Goal: Communication & Community: Answer question/provide support

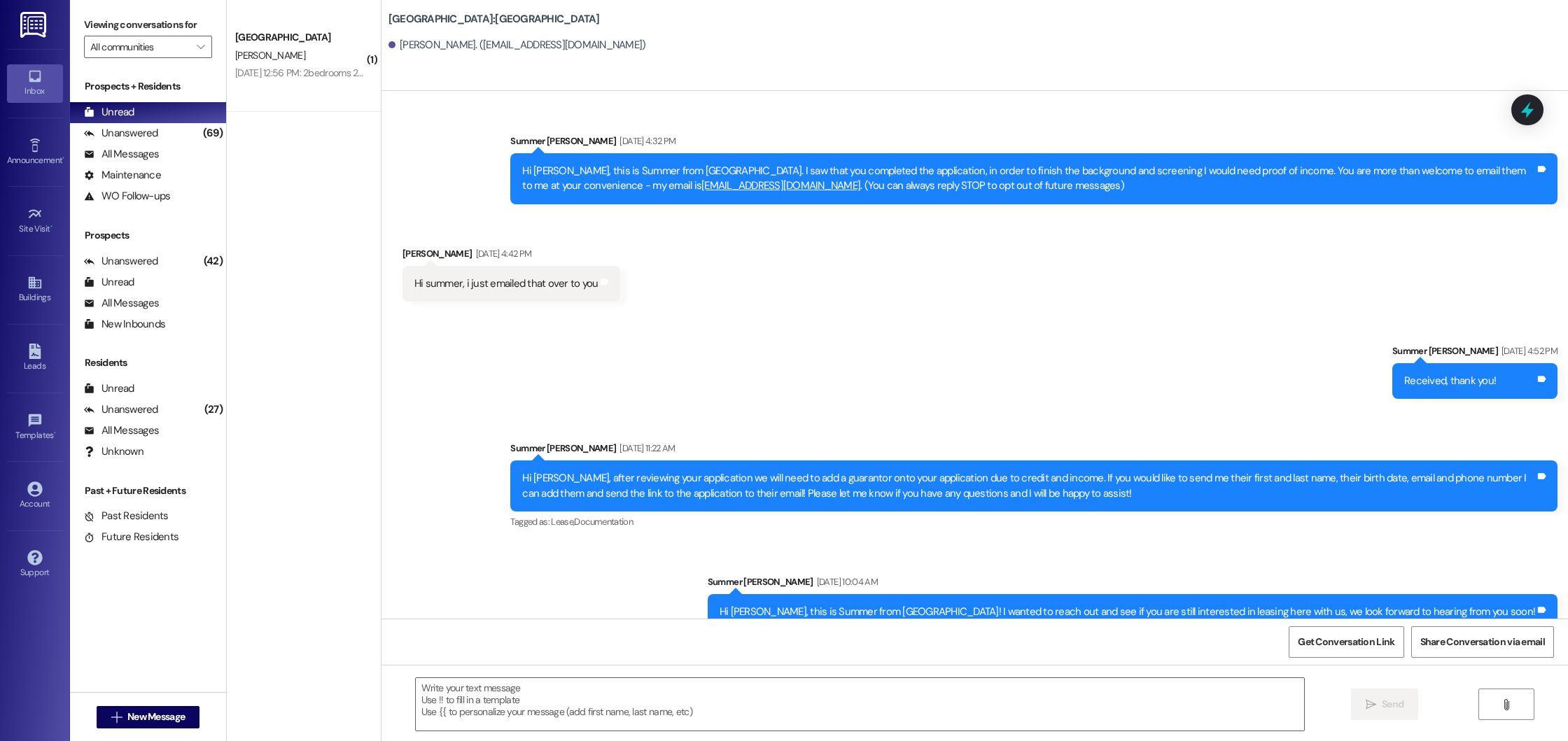
scroll to position [23, 0]
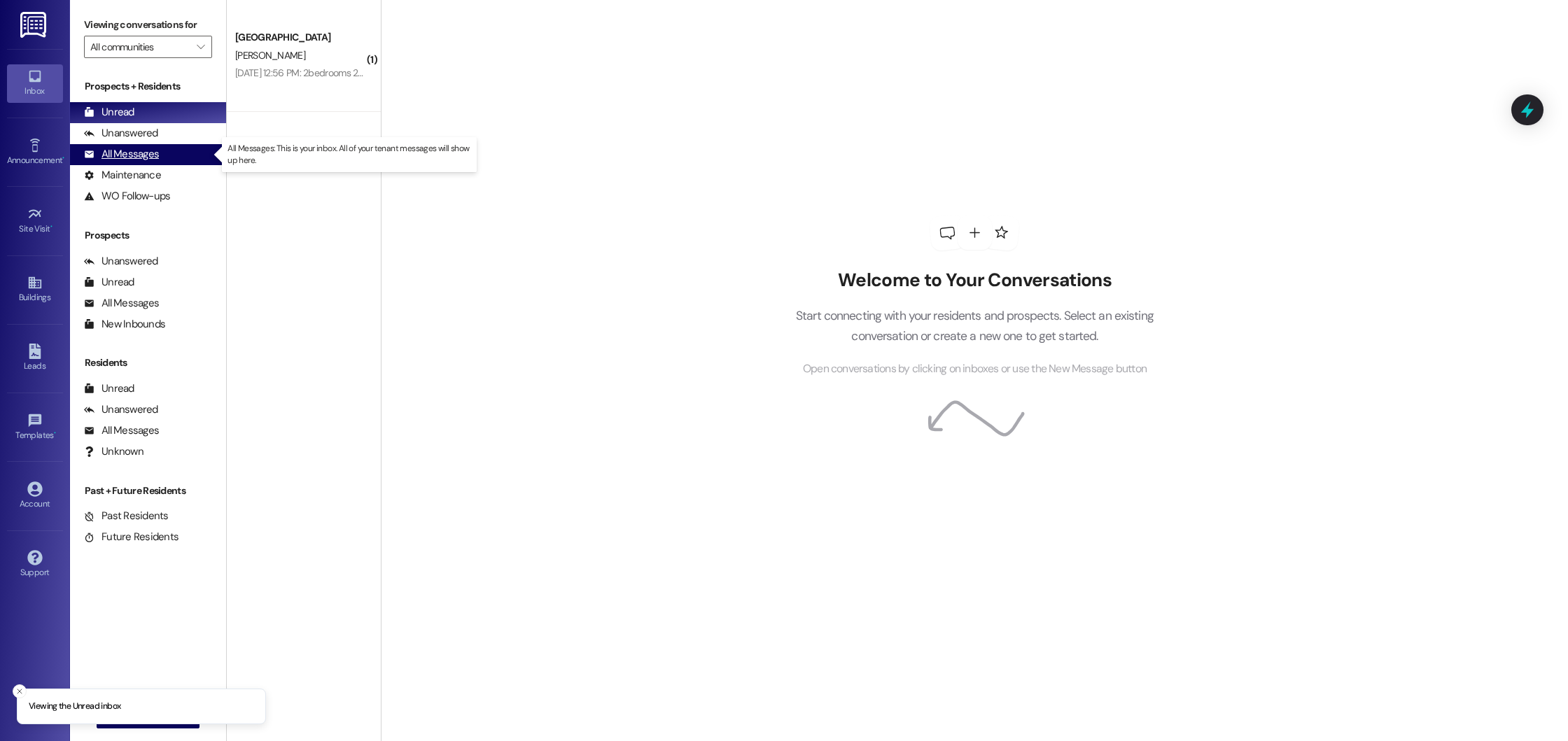
click at [157, 155] on div "All Messages" at bounding box center [121, 154] width 75 height 15
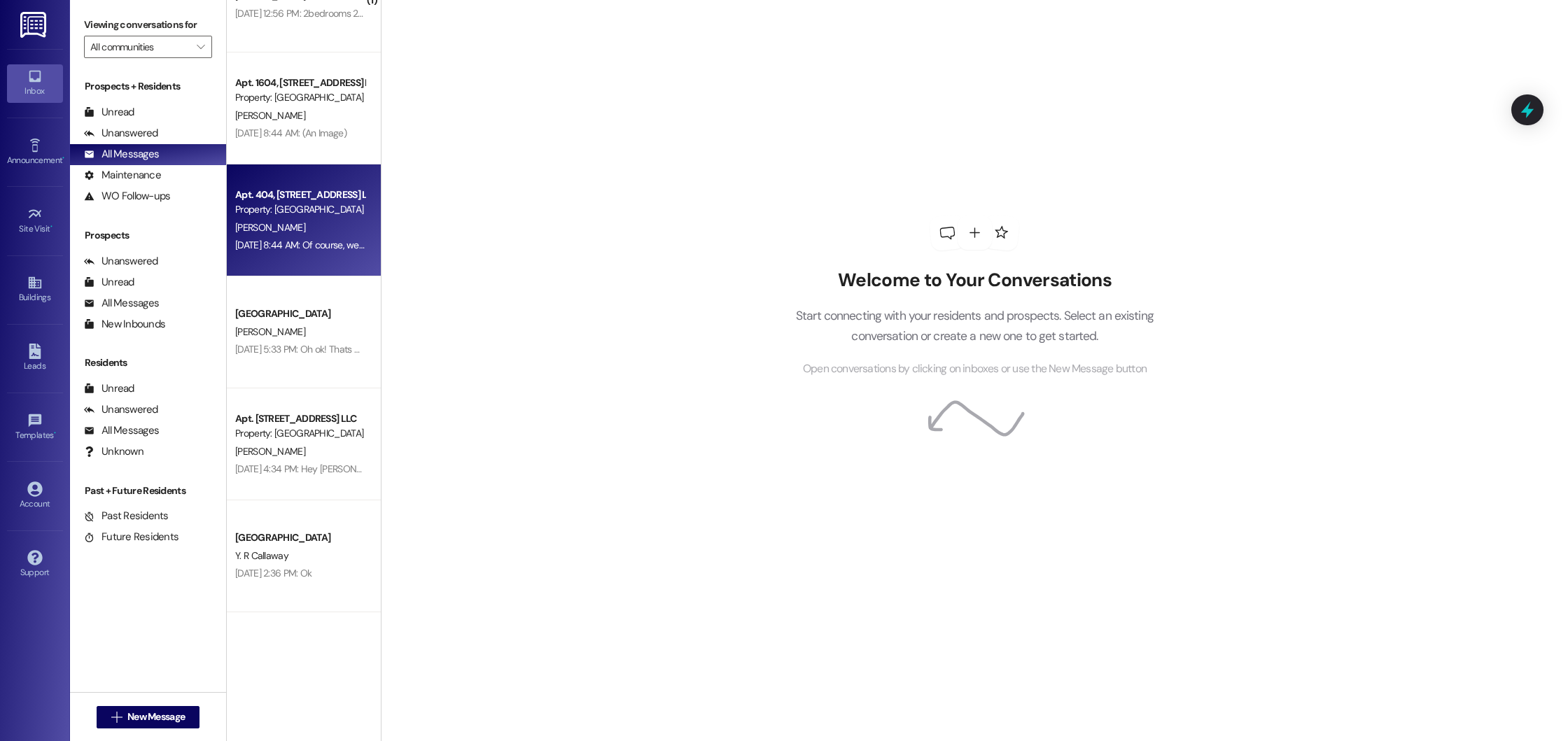
scroll to position [410, 0]
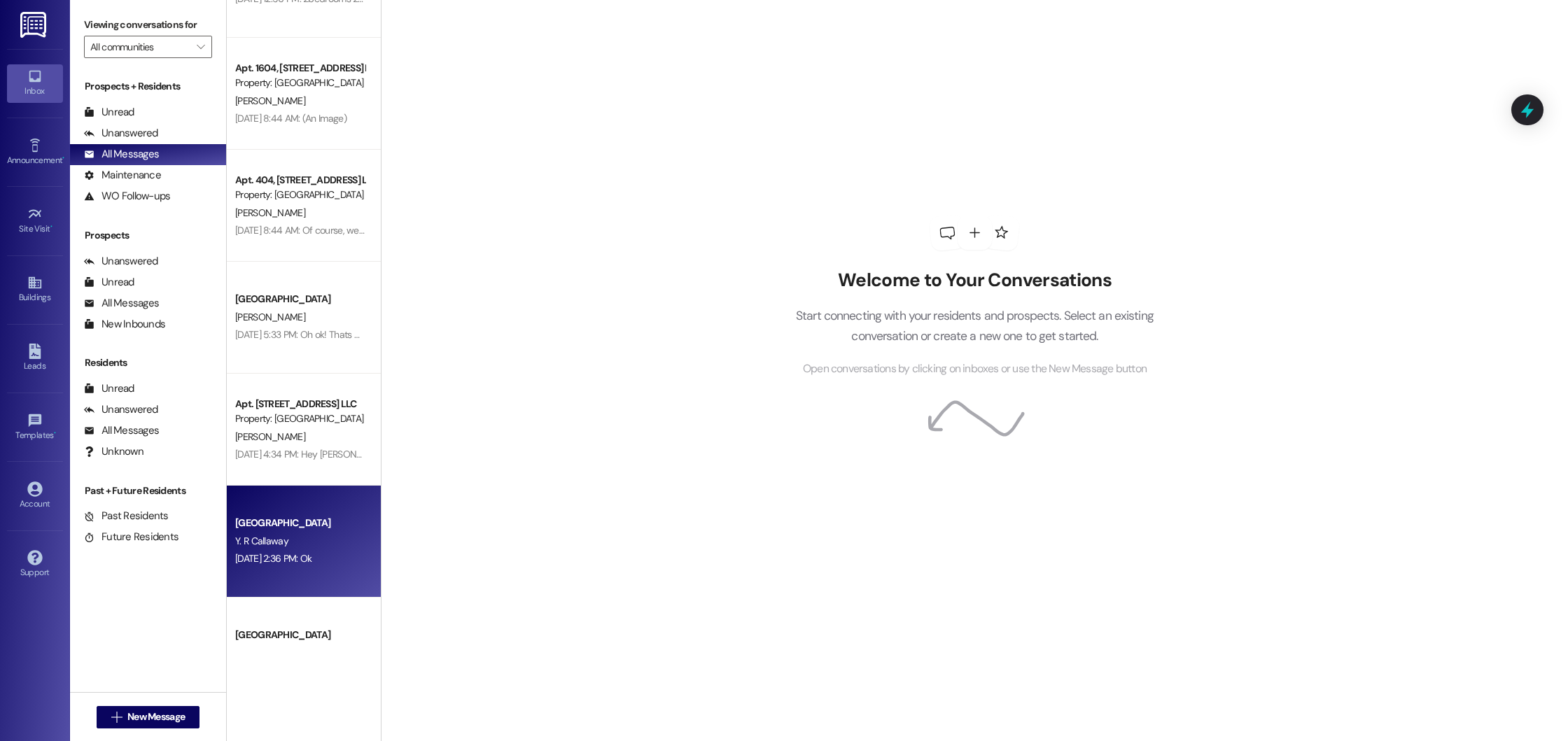
click at [308, 538] on div "Y. R Callaway" at bounding box center [300, 541] width 132 height 17
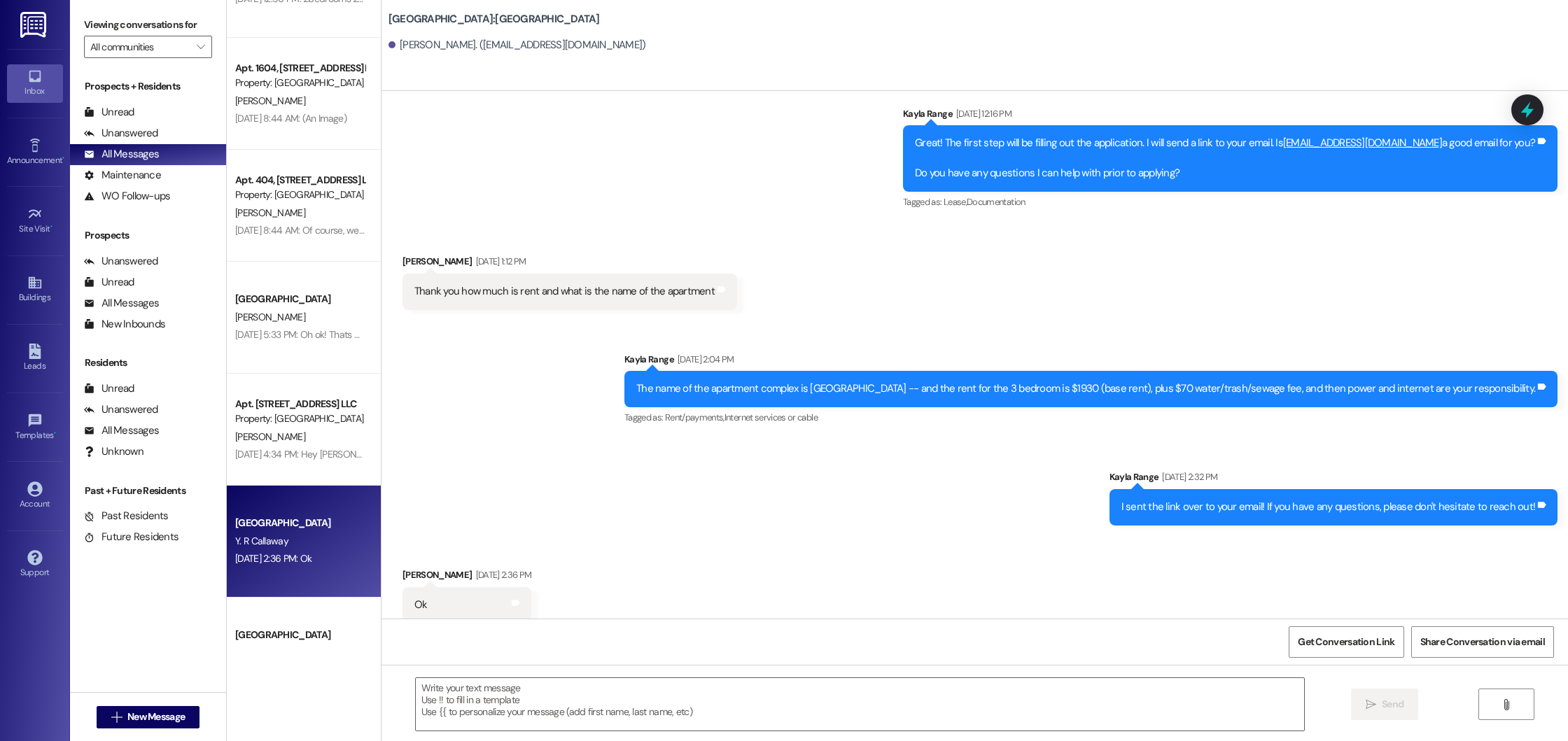
scroll to position [1084, 0]
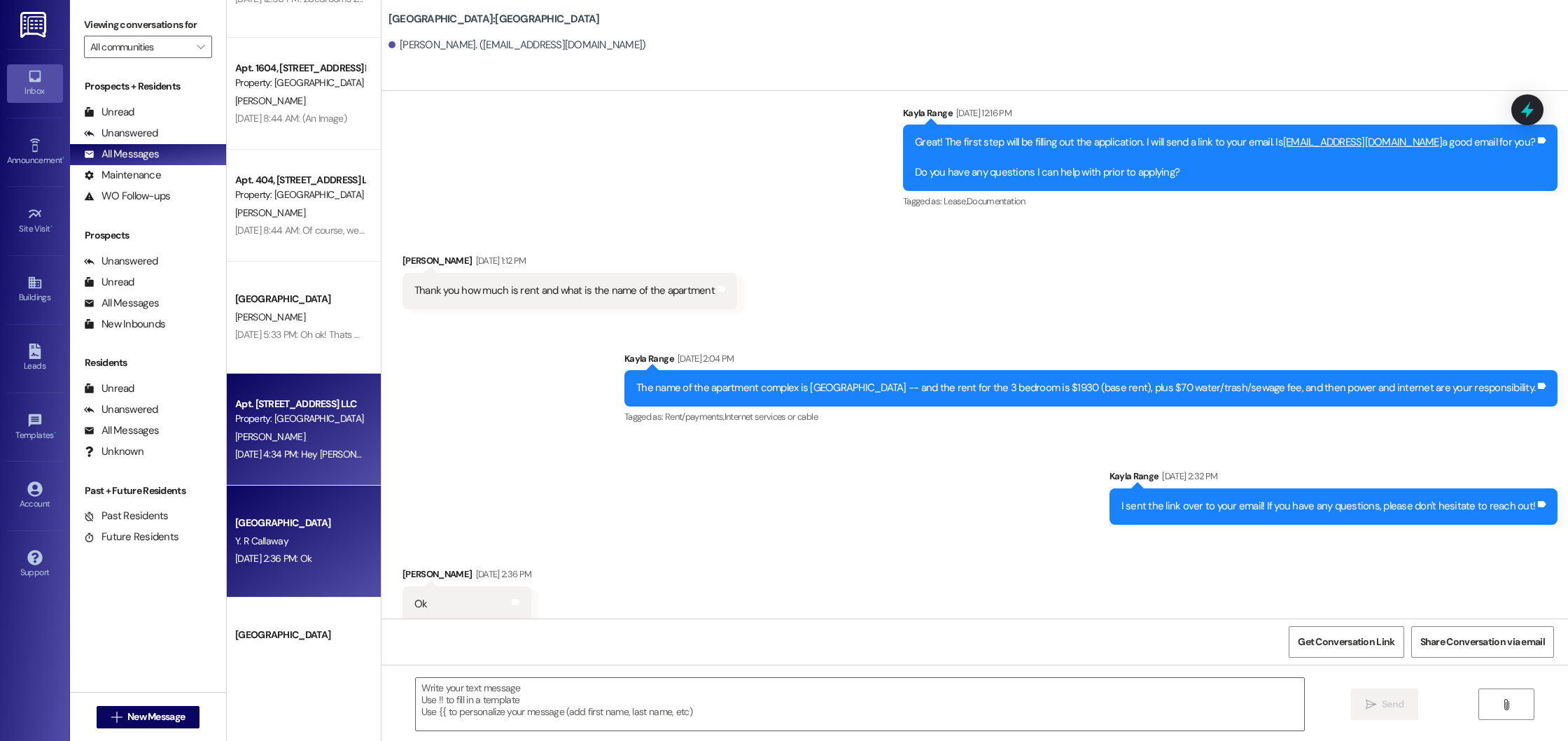
click at [281, 465] on div "Apt. 1602, [STREET_ADDRESS] LLC Property: [GEOGRAPHIC_DATA] [PERSON_NAME] [DATE…" at bounding box center [304, 429] width 154 height 112
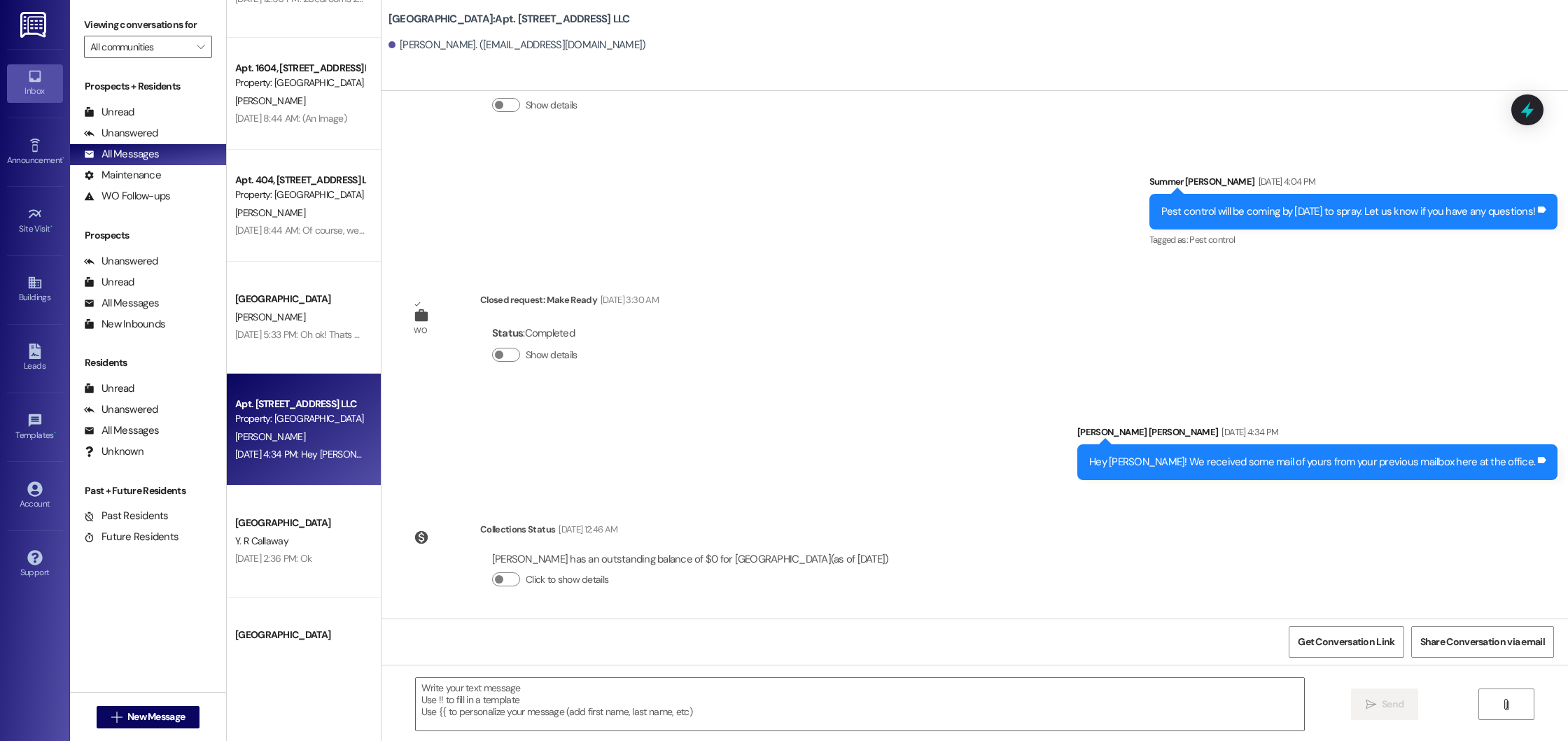
scroll to position [1753, 0]
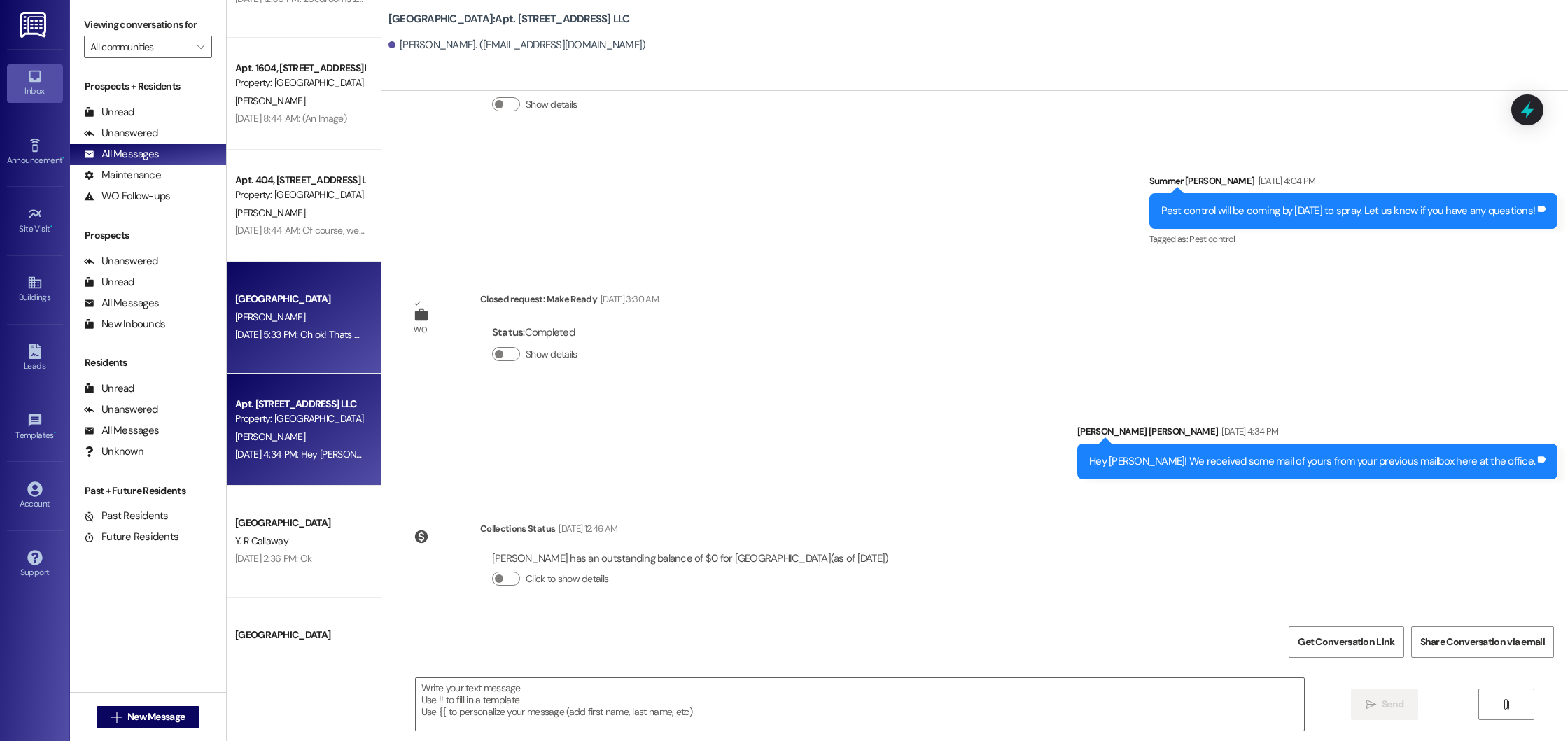
click at [301, 333] on div "[DATE] 5:33 PM: Oh ok! Thats a little out of my price range. Thanks [DATE] 5:33…" at bounding box center [368, 334] width 265 height 12
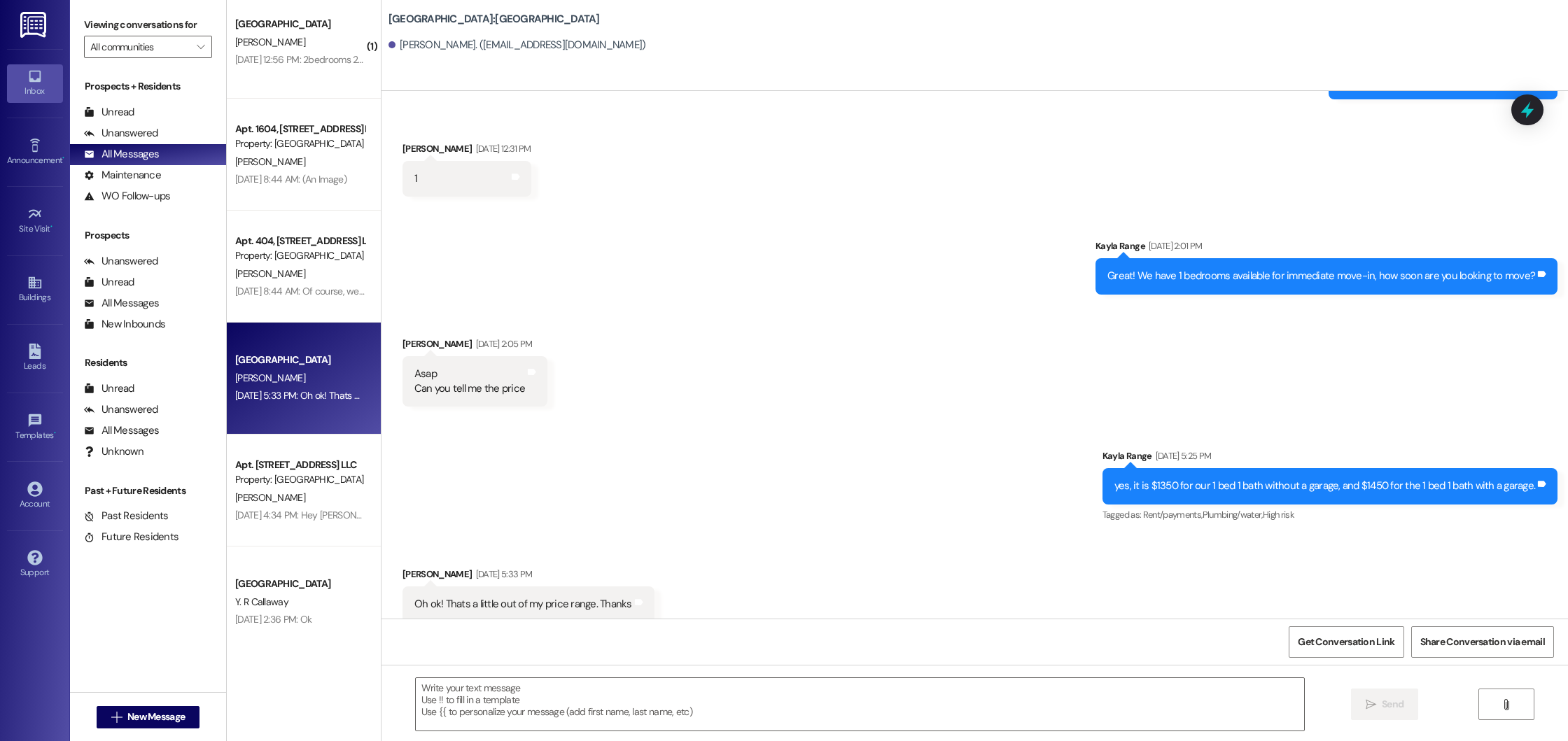
scroll to position [319, 0]
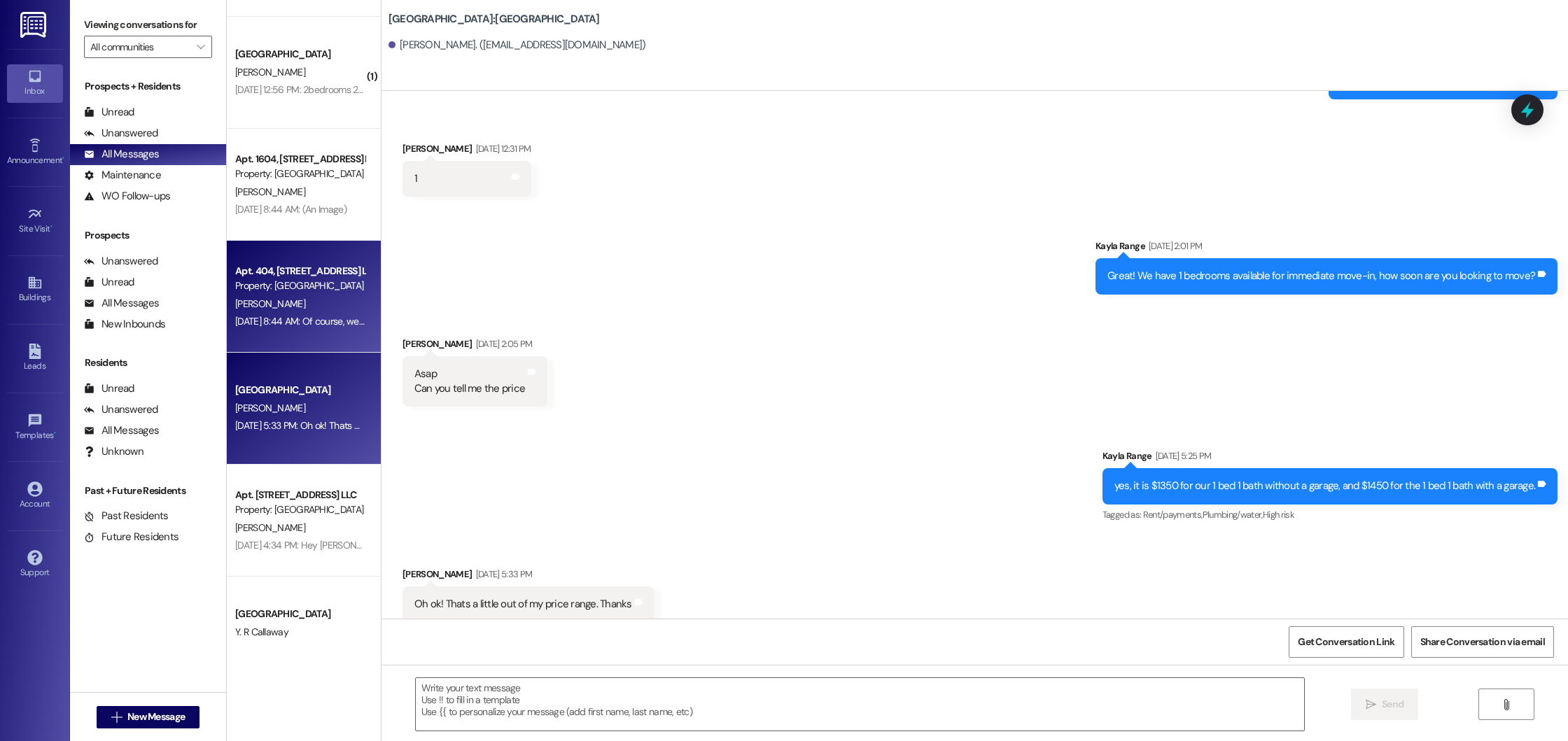
click at [309, 304] on div "[PERSON_NAME]" at bounding box center [300, 304] width 132 height 17
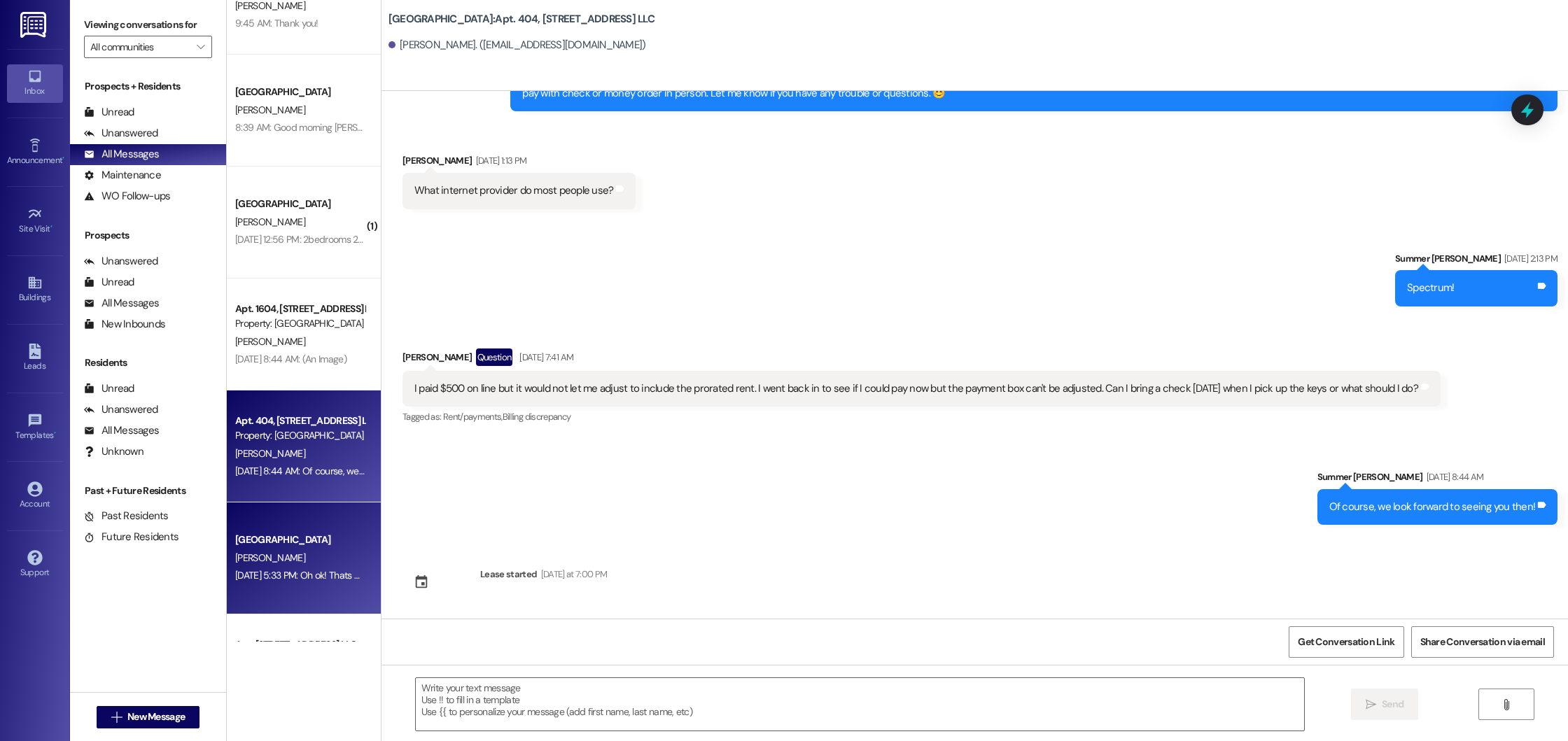
scroll to position [163, 0]
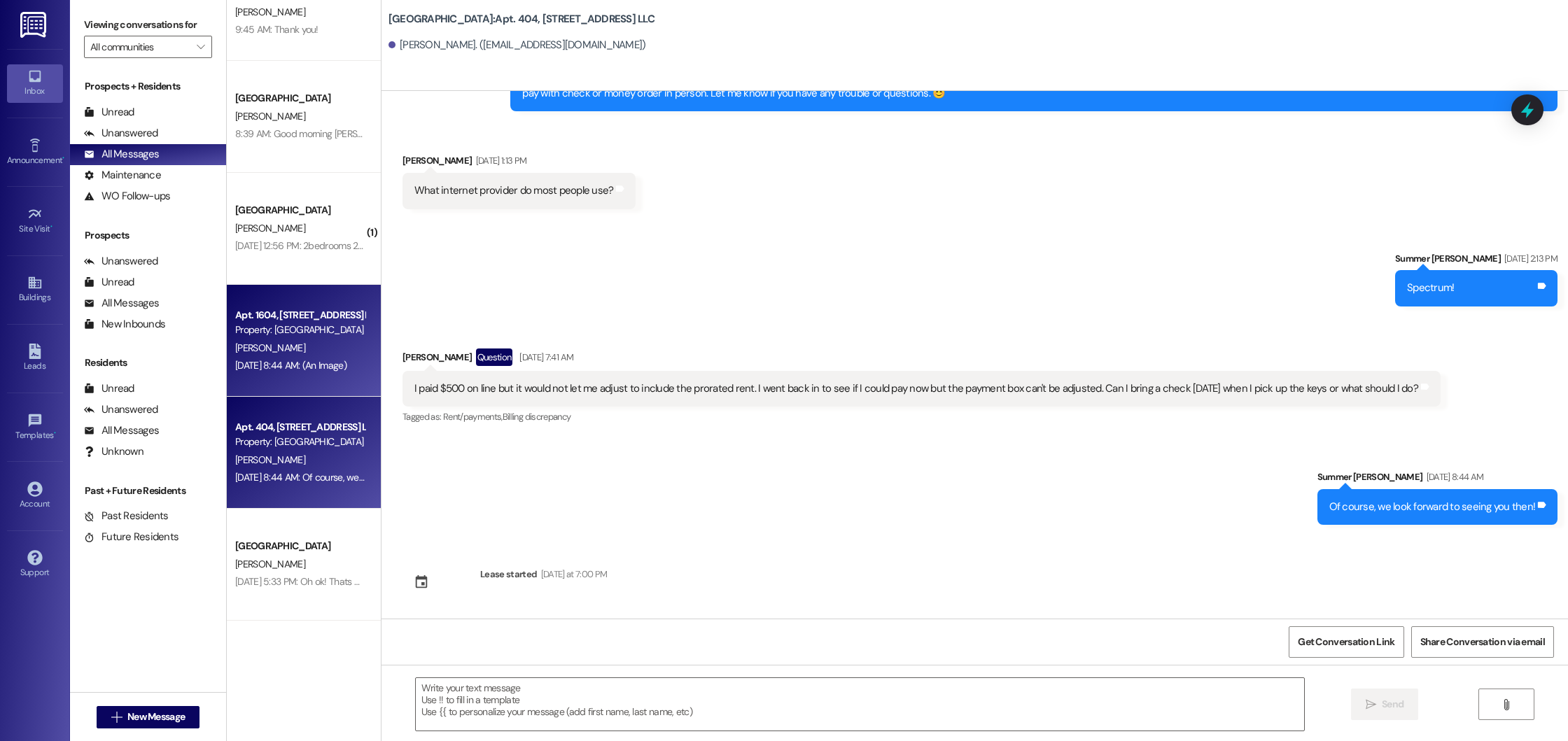
click at [305, 353] on div "[PERSON_NAME]" at bounding box center [300, 348] width 132 height 17
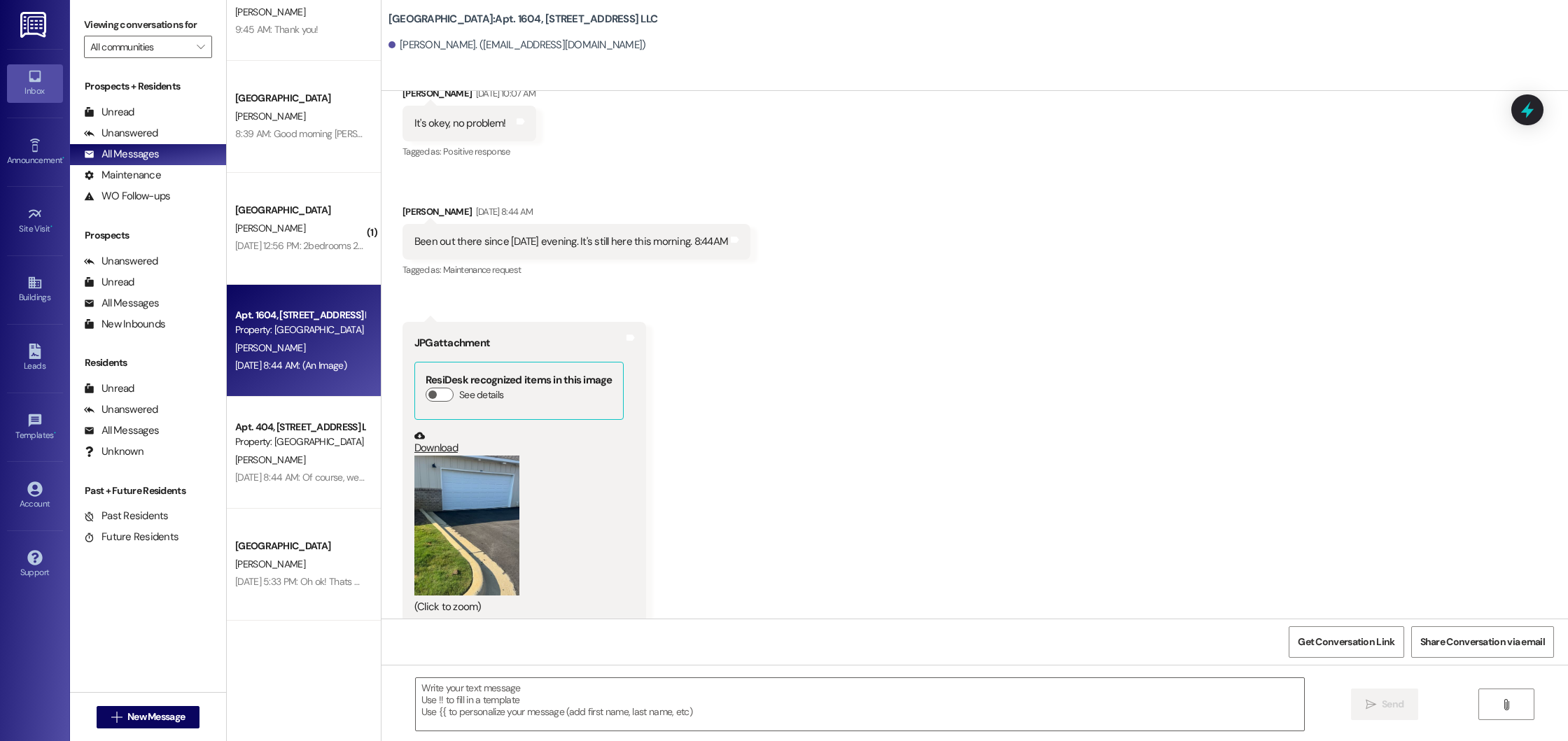
scroll to position [9557, 0]
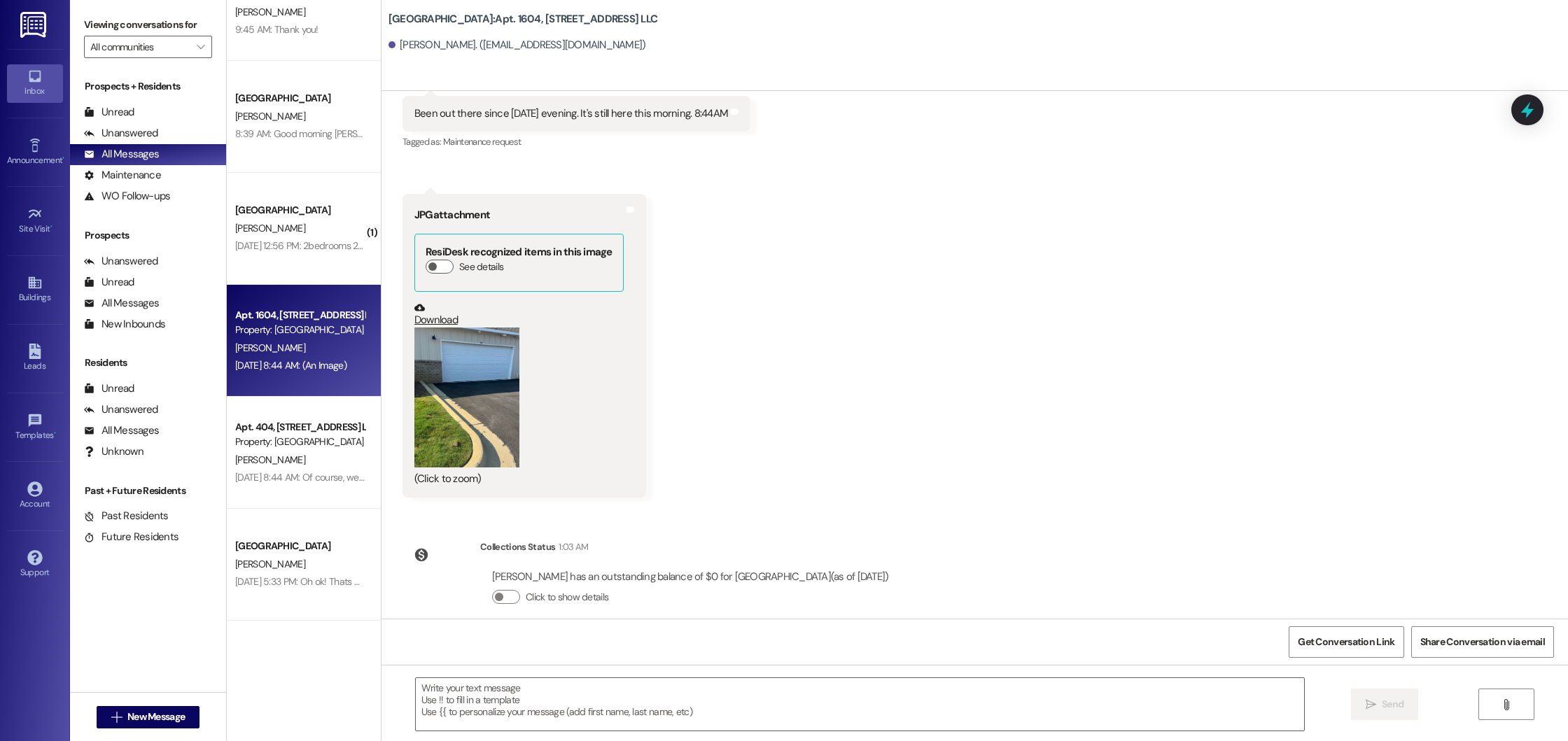
click at [468, 384] on button "Zoom image" at bounding box center [466, 397] width 105 height 140
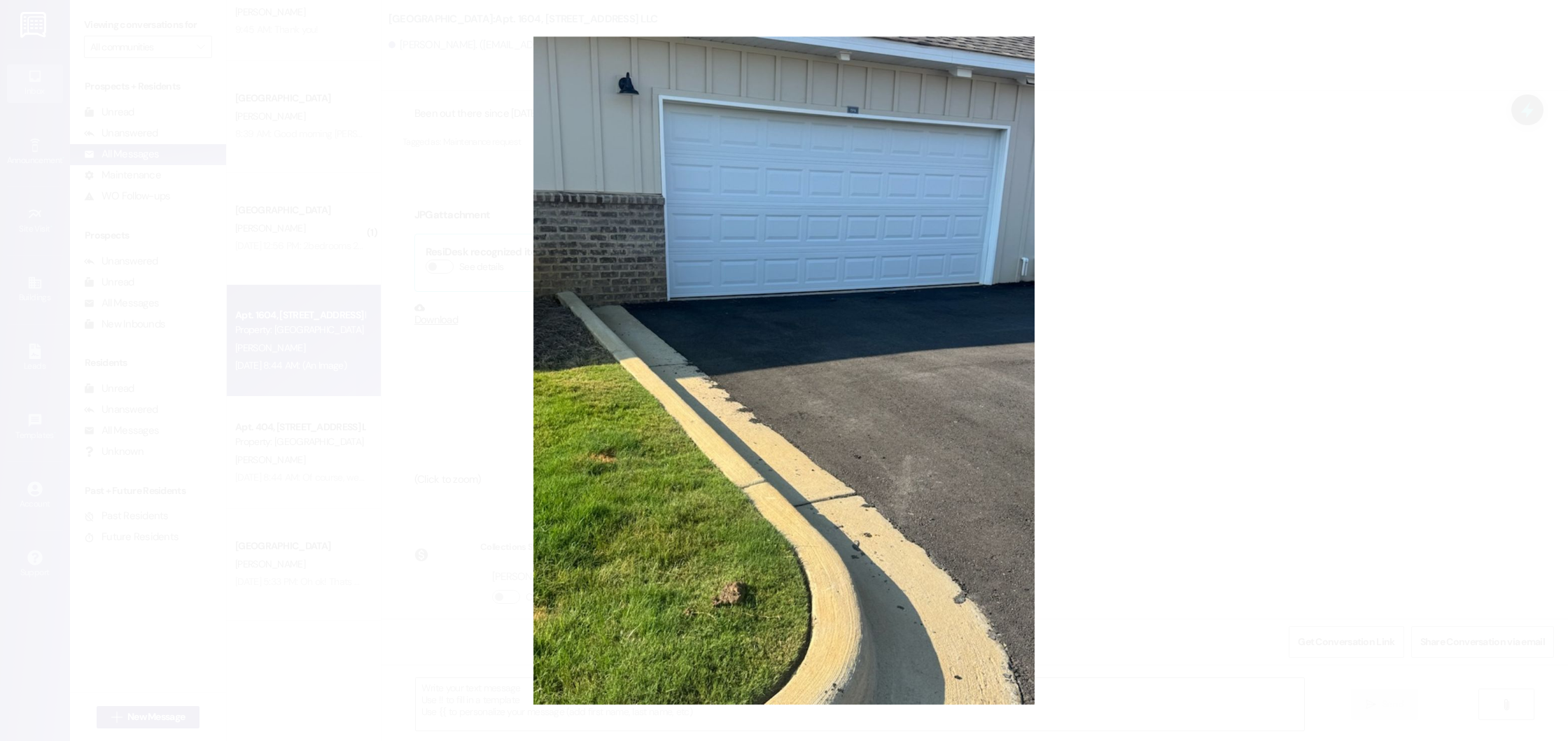
click at [1200, 539] on button "Unzoom image" at bounding box center [784, 370] width 1568 height 741
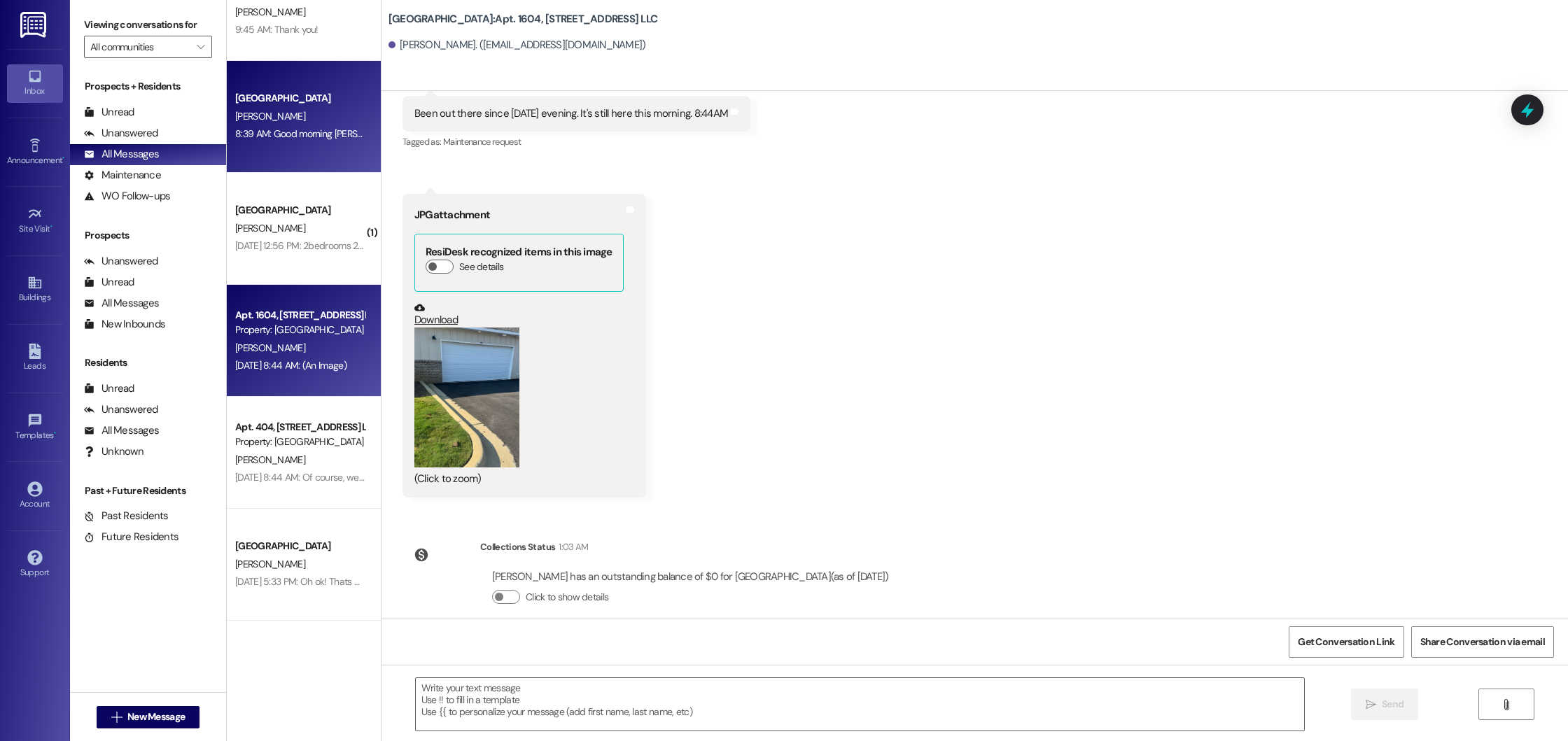
click at [282, 124] on div "[PERSON_NAME]" at bounding box center [300, 116] width 132 height 17
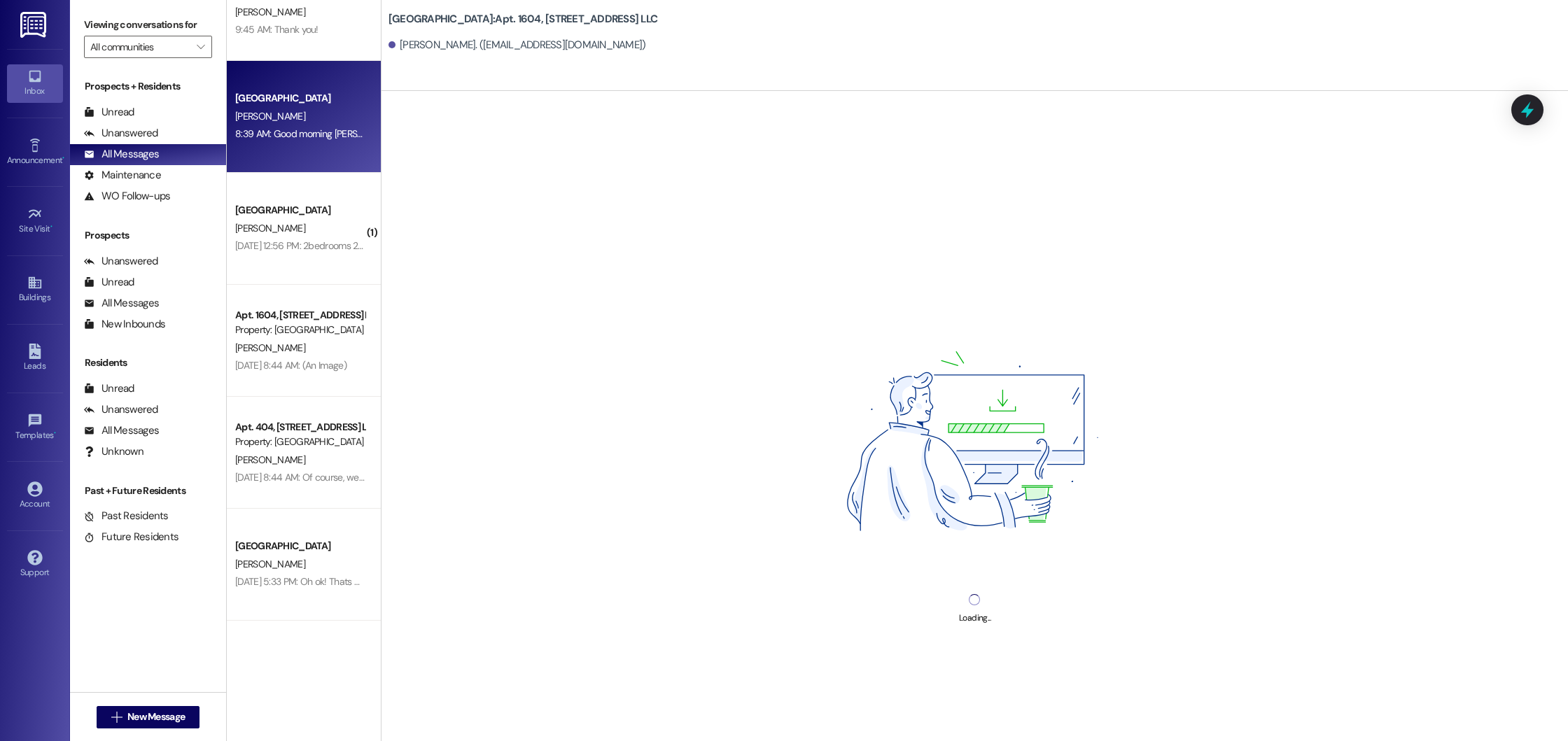
click at [338, 105] on div "[GEOGRAPHIC_DATA]" at bounding box center [300, 98] width 129 height 15
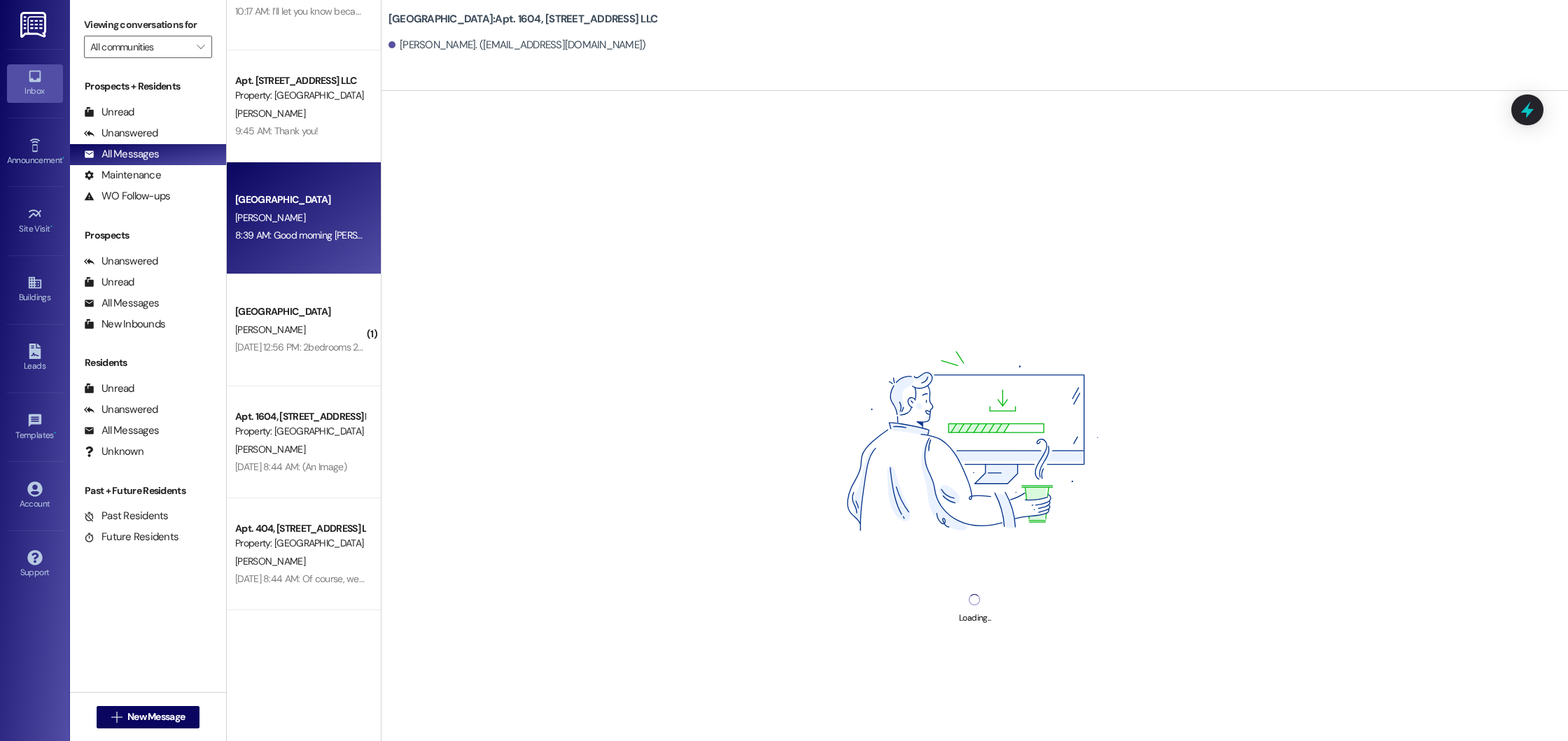
scroll to position [0, 0]
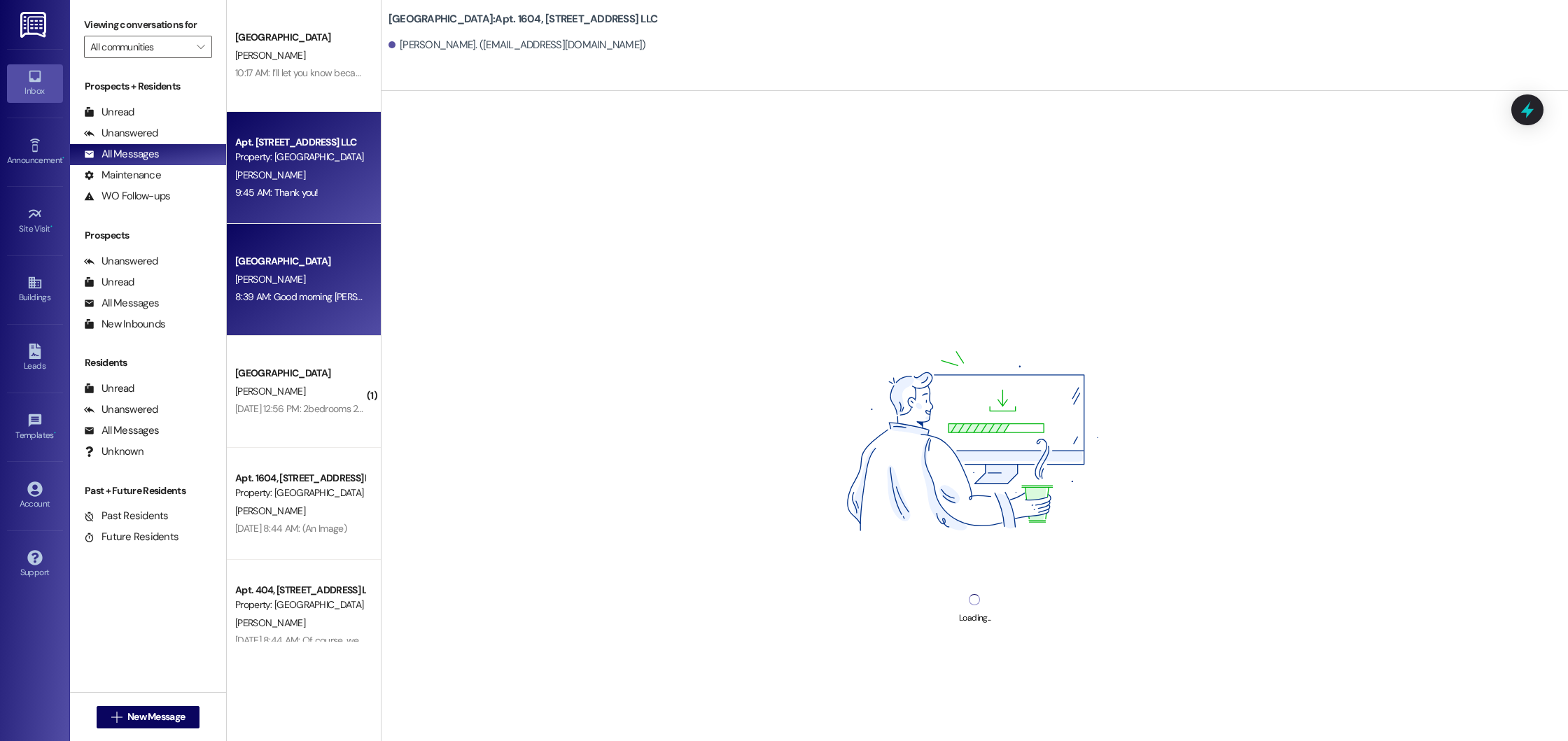
click at [321, 205] on div "Apt. [STREET_ADDRESS] LLC Property: [GEOGRAPHIC_DATA][PERSON_NAME] 9:45 AM: Tha…" at bounding box center [304, 168] width 154 height 112
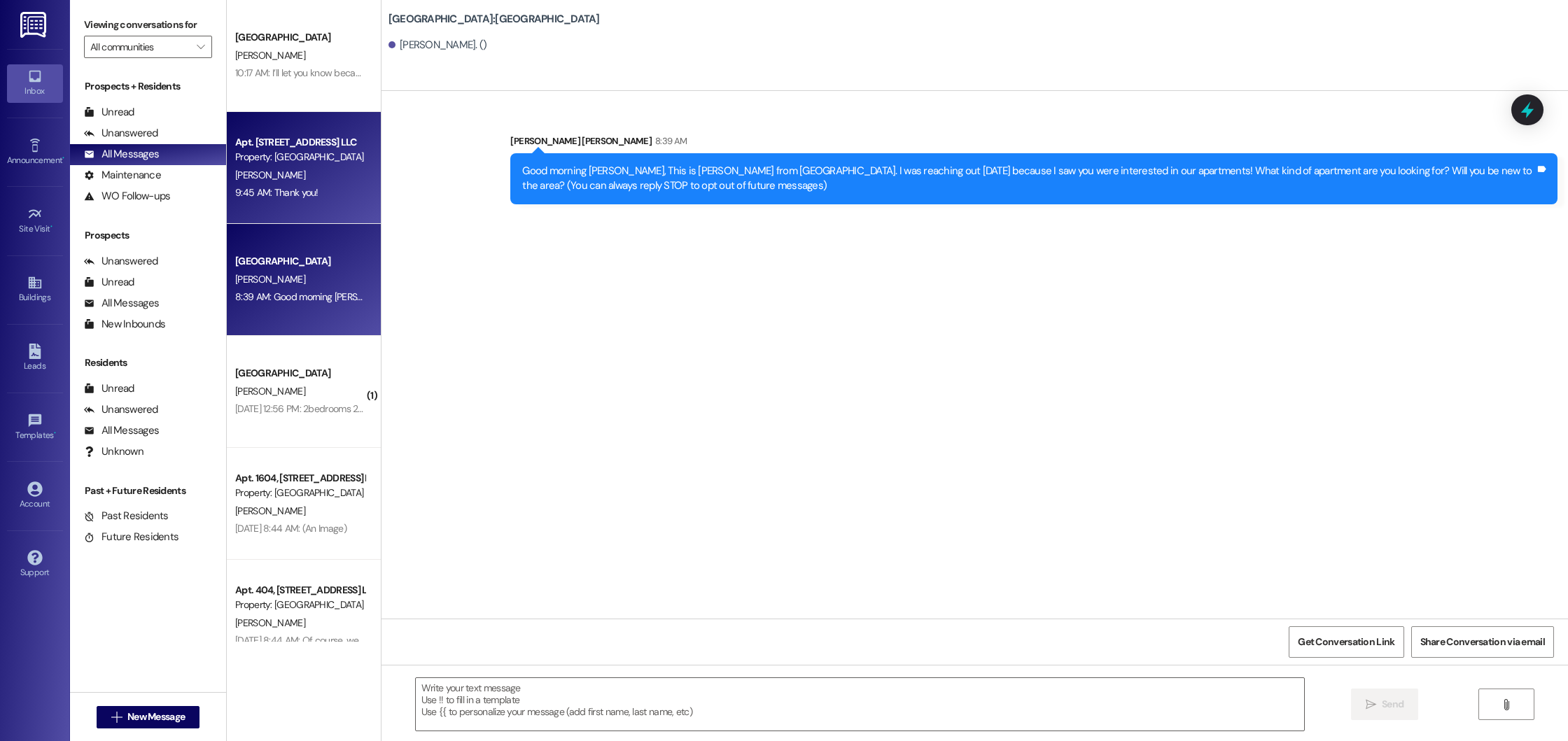
click at [315, 288] on div "8:39 AM: Good morning [PERSON_NAME], This is [PERSON_NAME] from [GEOGRAPHIC_DAT…" at bounding box center [300, 297] width 132 height 17
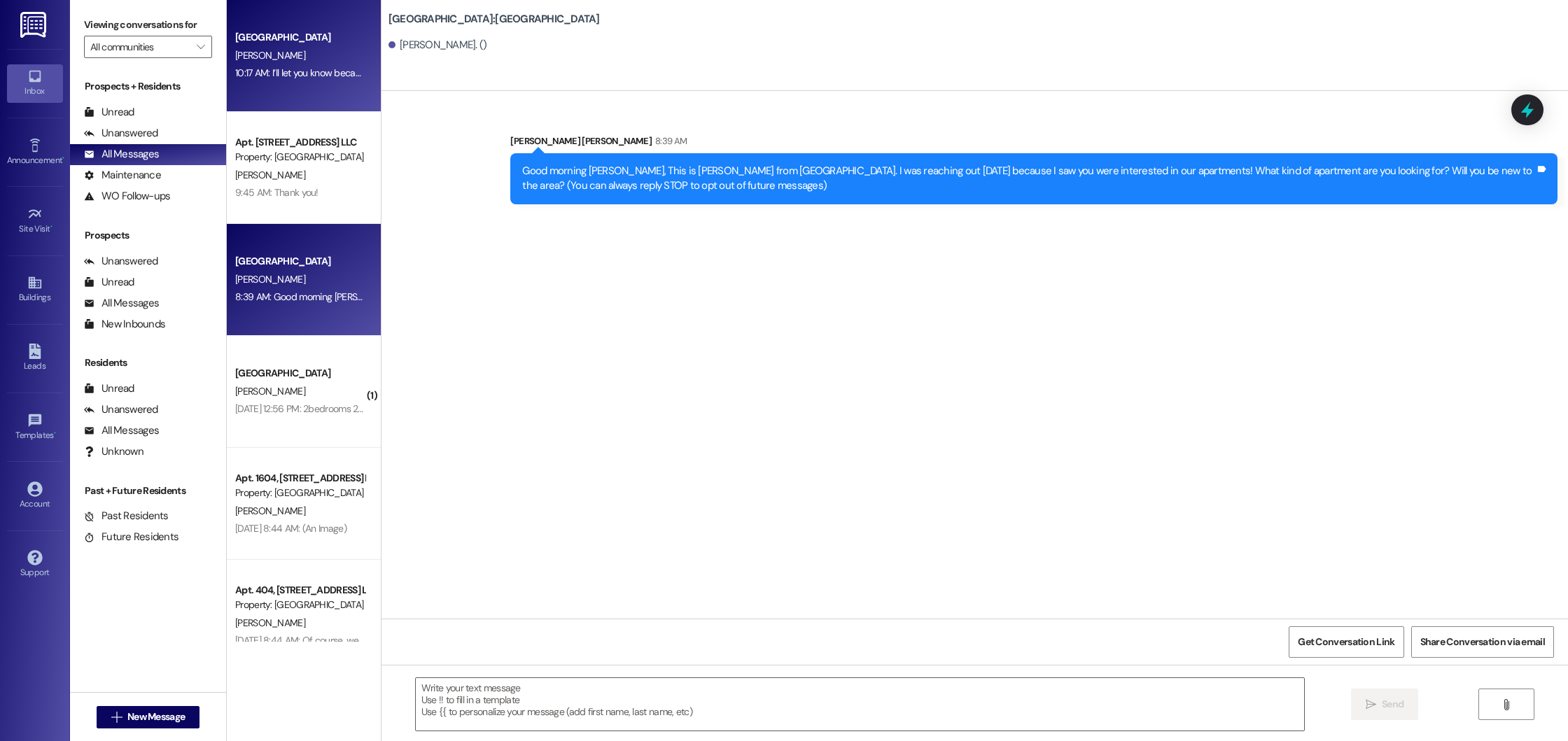
click at [317, 57] on div "[PERSON_NAME]" at bounding box center [300, 56] width 132 height 17
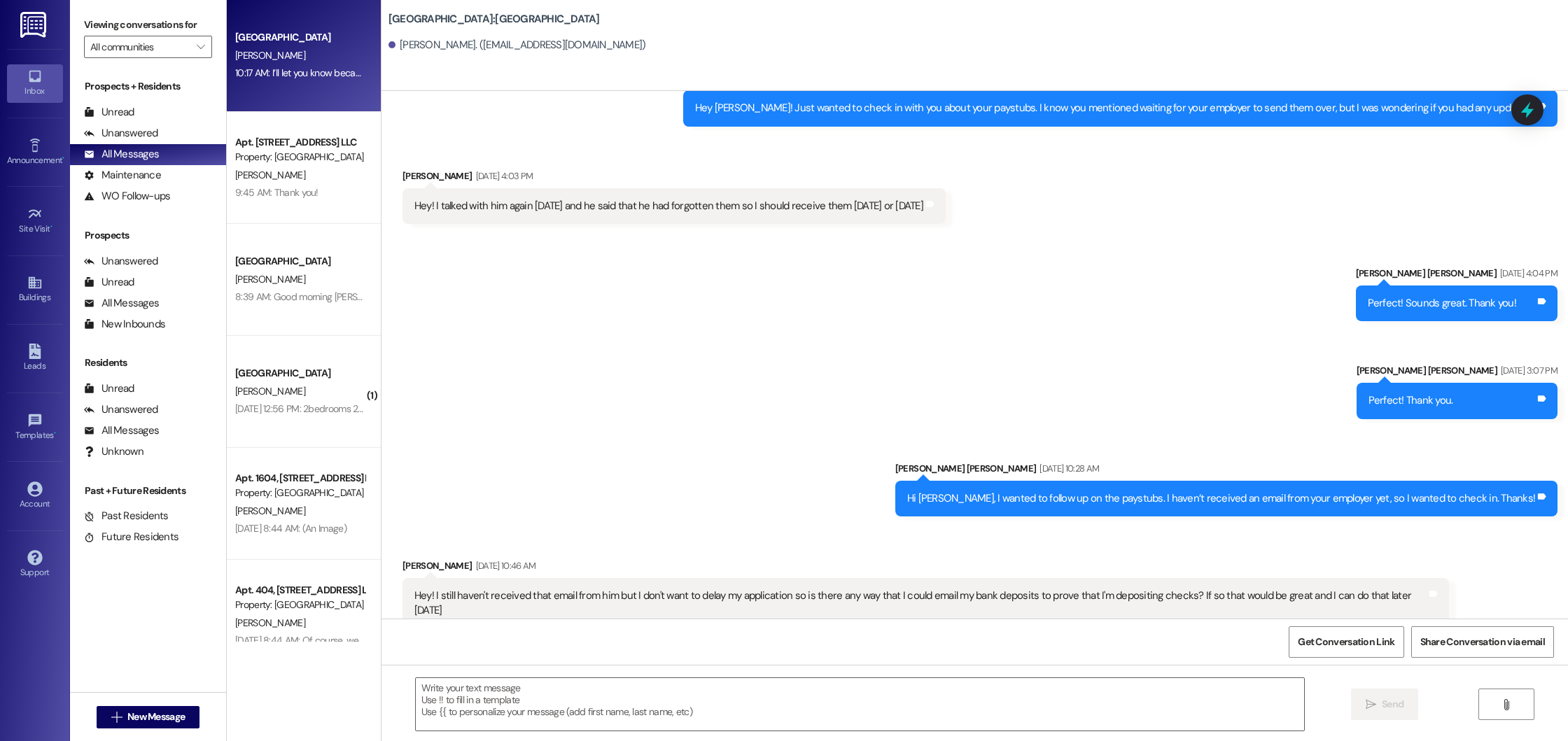
scroll to position [334, 0]
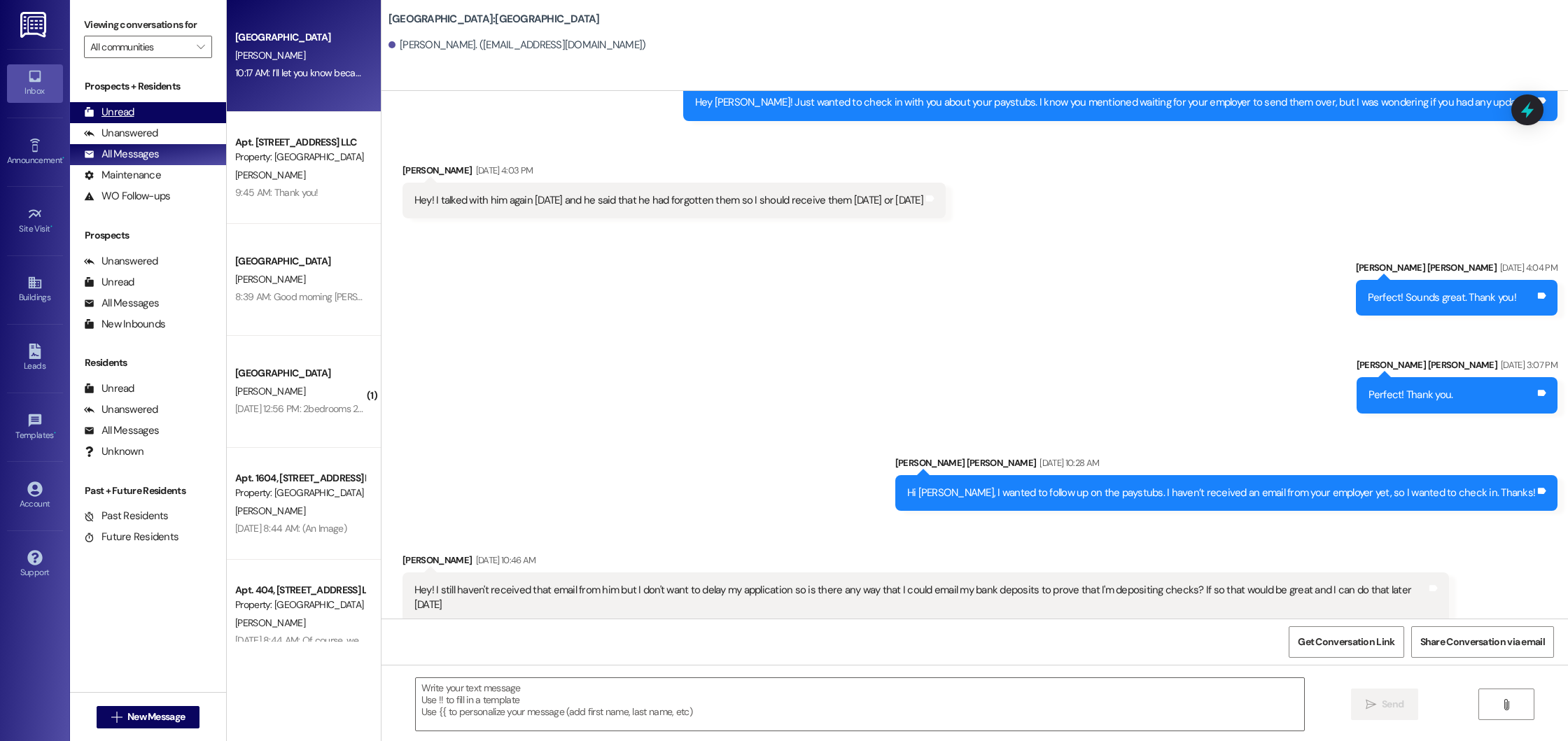
click at [124, 118] on div "Unread" at bounding box center [109, 112] width 50 height 15
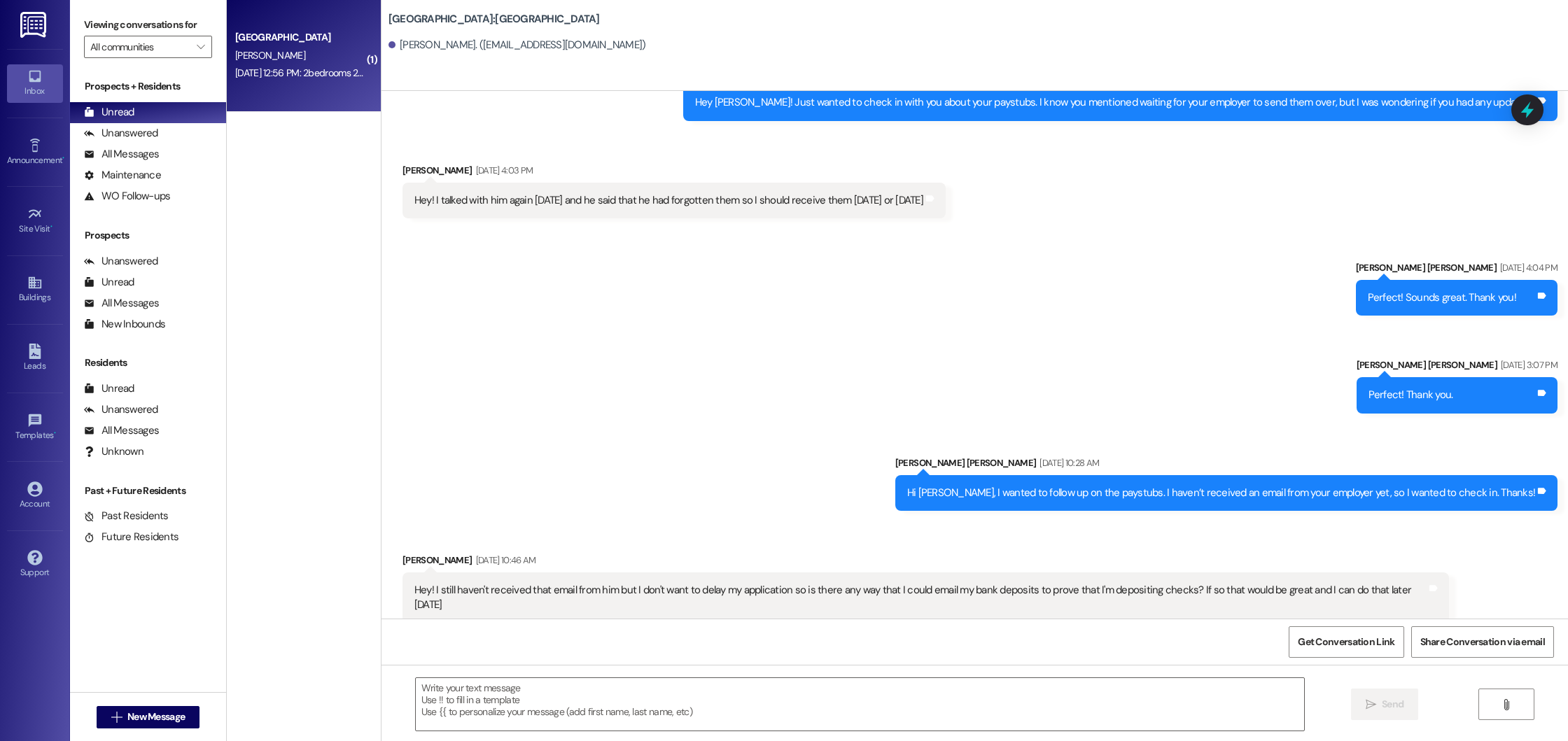
click at [296, 52] on div "[PERSON_NAME]" at bounding box center [300, 56] width 132 height 17
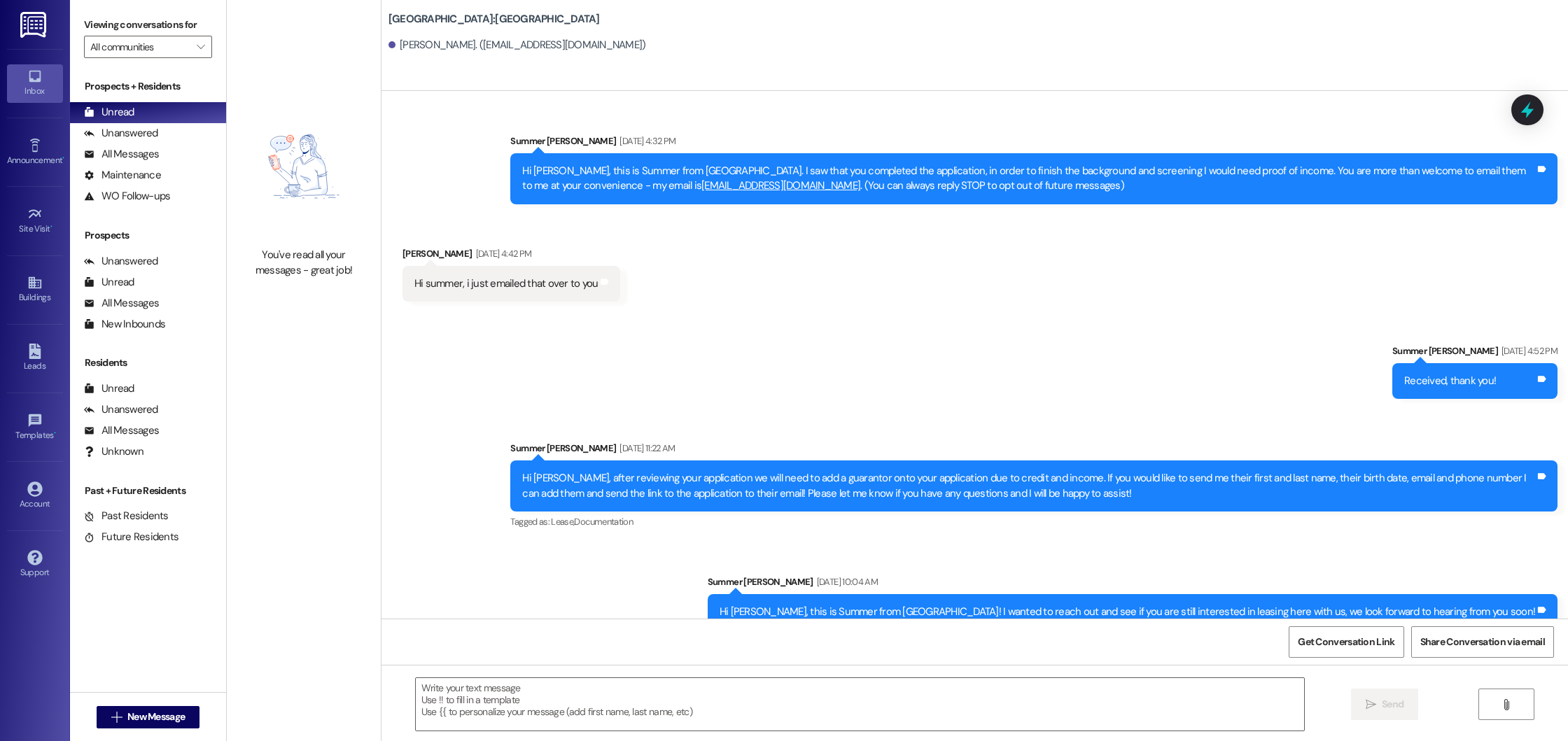
scroll to position [23, 0]
